Goal: Information Seeking & Learning: Learn about a topic

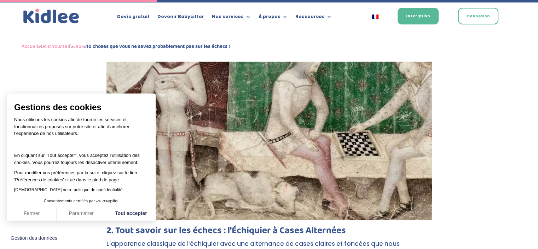
scroll to position [436, 0]
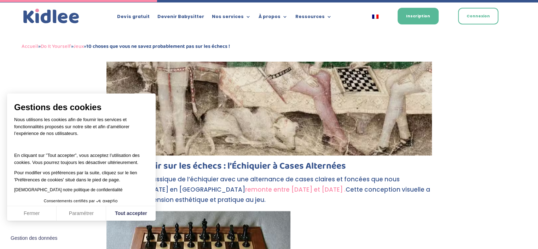
click at [95, 171] on p "Pour modifier vos préférences par la suite, cliquez sur le lien 'Préférences de…" at bounding box center [81, 176] width 135 height 14
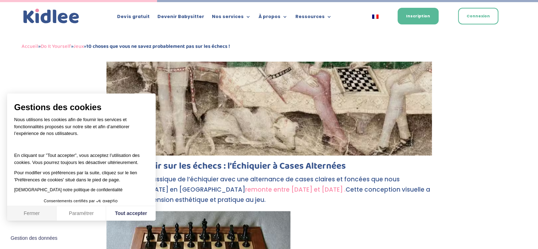
click at [43, 216] on button "Fermer" at bounding box center [32, 213] width 50 height 15
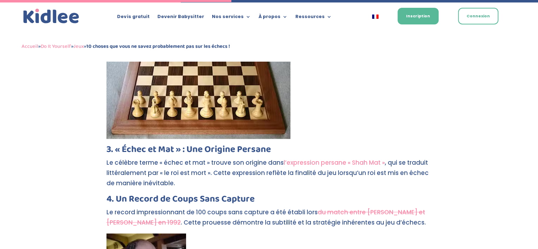
scroll to position [645, 0]
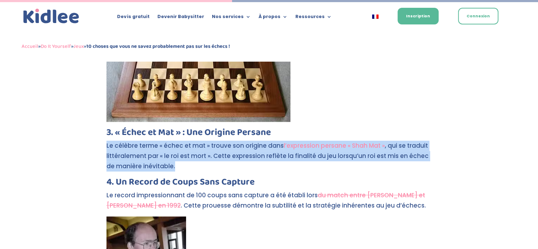
drag, startPoint x: 183, startPoint y: 170, endPoint x: 102, endPoint y: 142, distance: 85.4
copy p "Le célèbre terme « échec et mat » trouve son origine dans l’expression persane …"
click at [211, 165] on p "Le célèbre terme « échec et mat » trouve son origine dans l’expression persane …" at bounding box center [270, 159] width 326 height 37
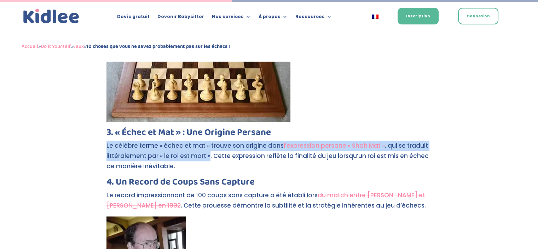
drag, startPoint x: 210, startPoint y: 155, endPoint x: 104, endPoint y: 143, distance: 105.9
copy p "Le célèbre terme « échec et mat » trouve son origine dans l’expression persane …"
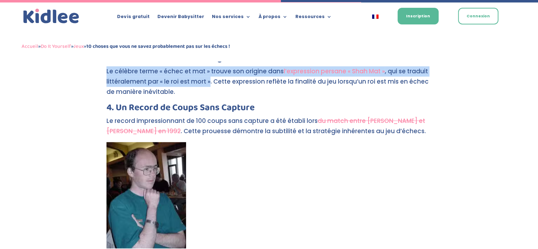
scroll to position [788, 0]
